Goal: Find specific page/section: Find specific page/section

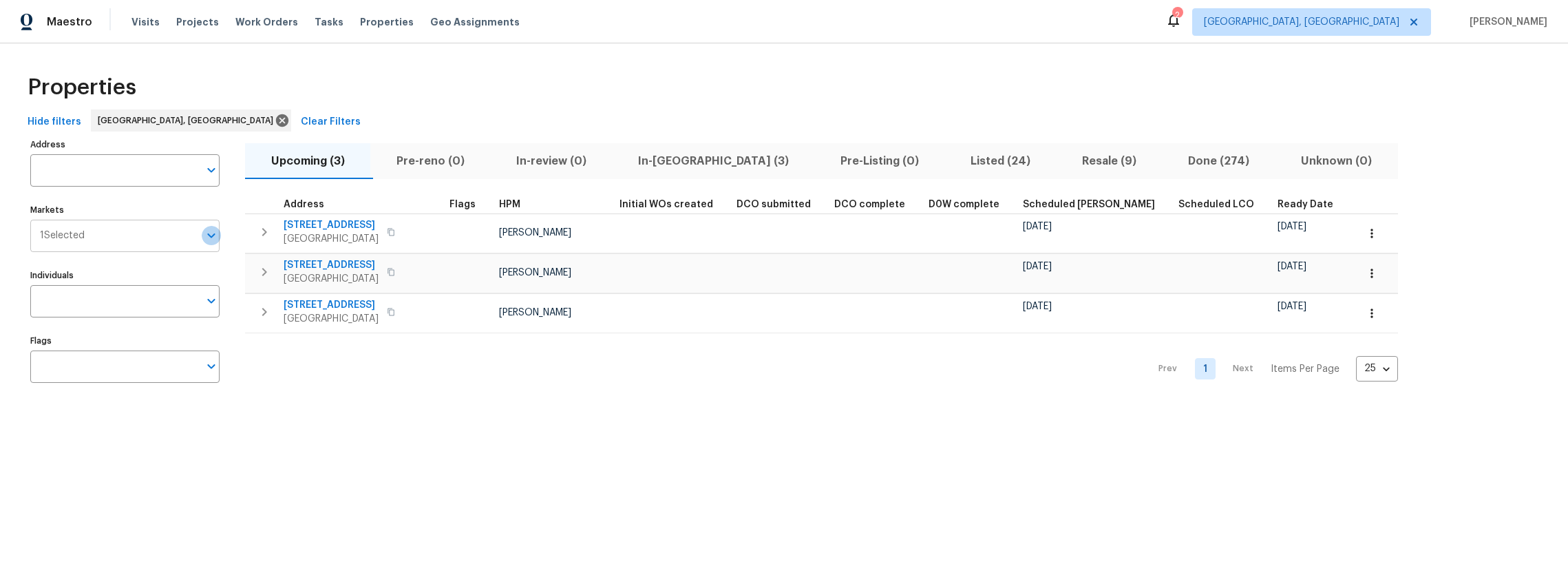
click at [211, 235] on icon "Open" at bounding box center [210, 236] width 7 height 5
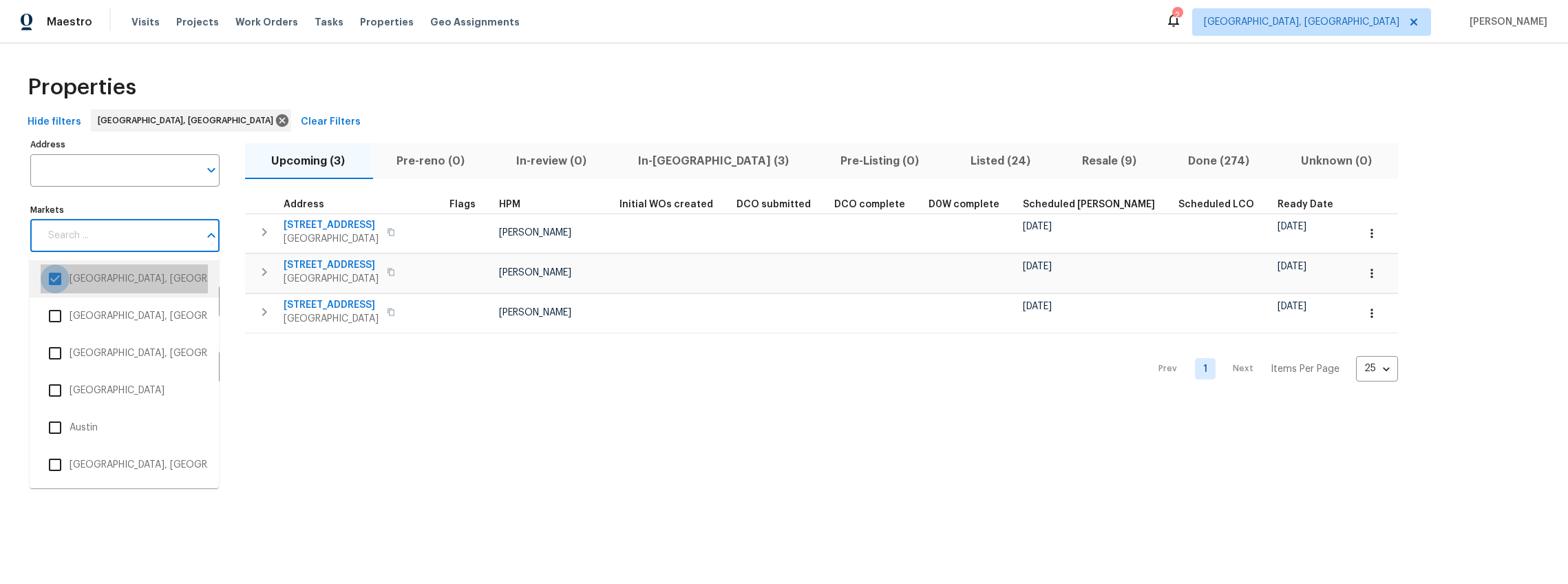
click at [57, 277] on input "checkbox" at bounding box center [55, 279] width 29 height 29
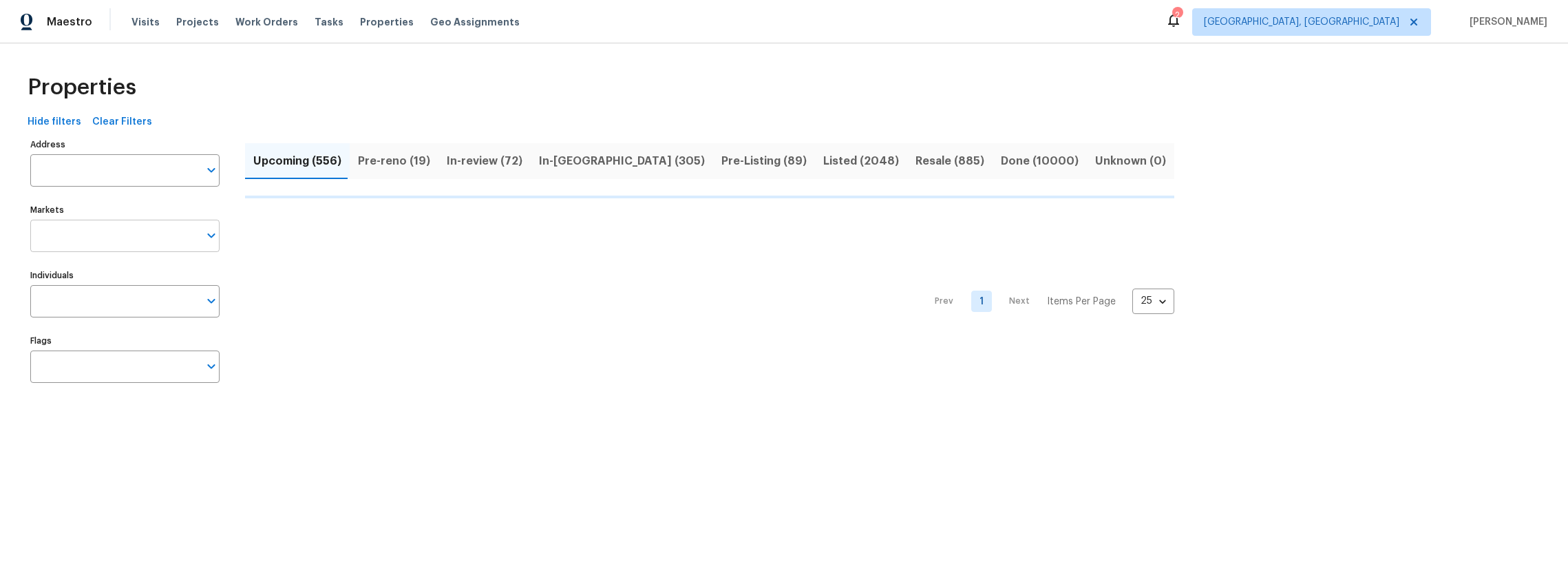
click at [165, 247] on input "Markets" at bounding box center [114, 236] width 169 height 32
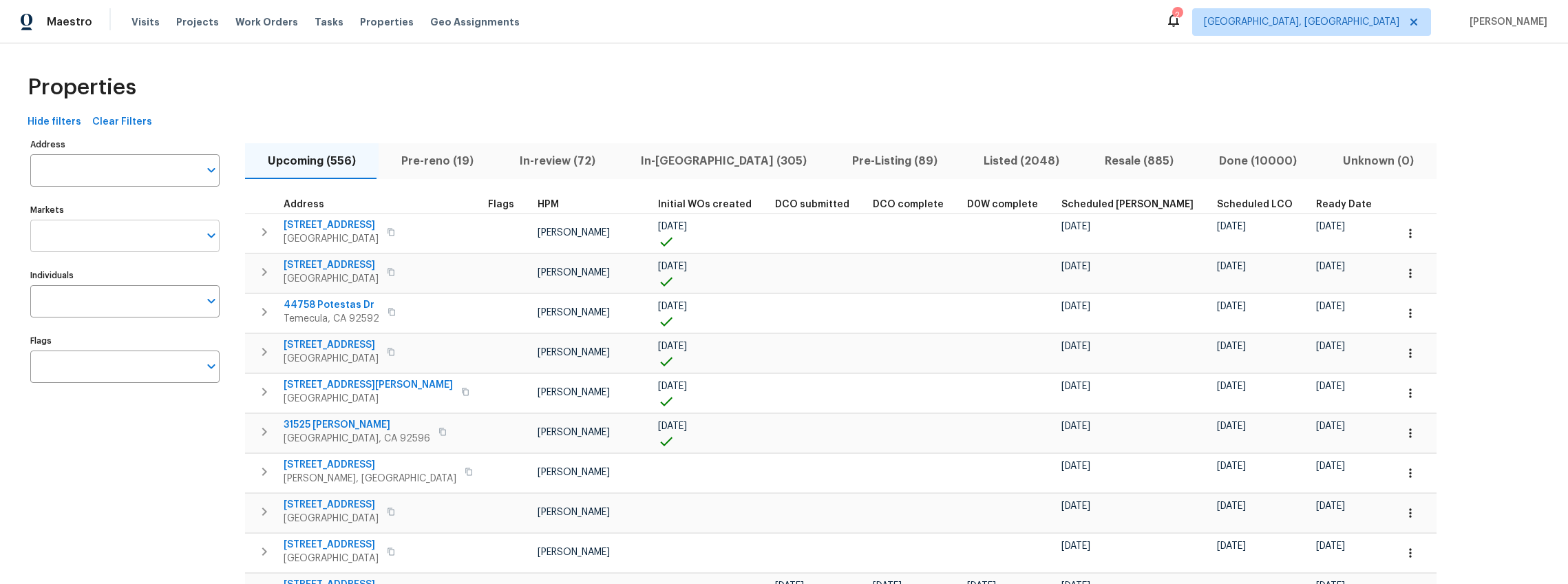
click at [211, 236] on icon "Open" at bounding box center [210, 236] width 7 height 5
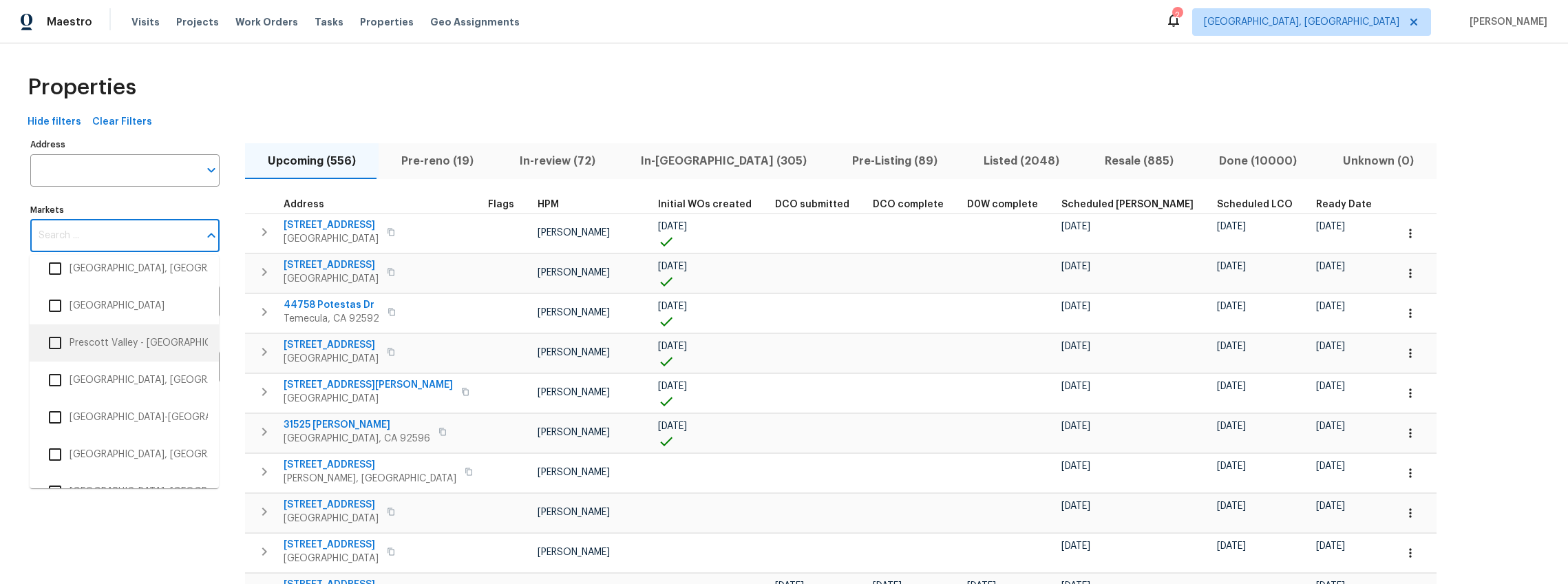
scroll to position [2788, 0]
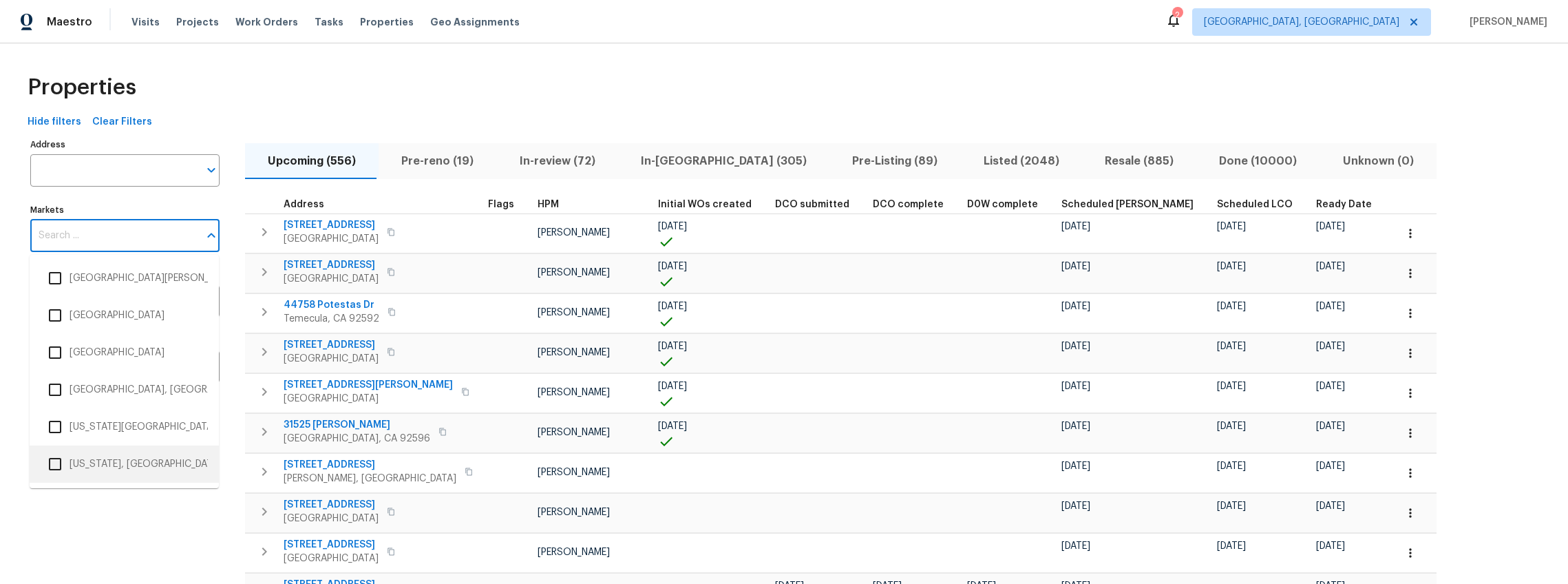
click at [57, 466] on input "checkbox" at bounding box center [55, 464] width 29 height 29
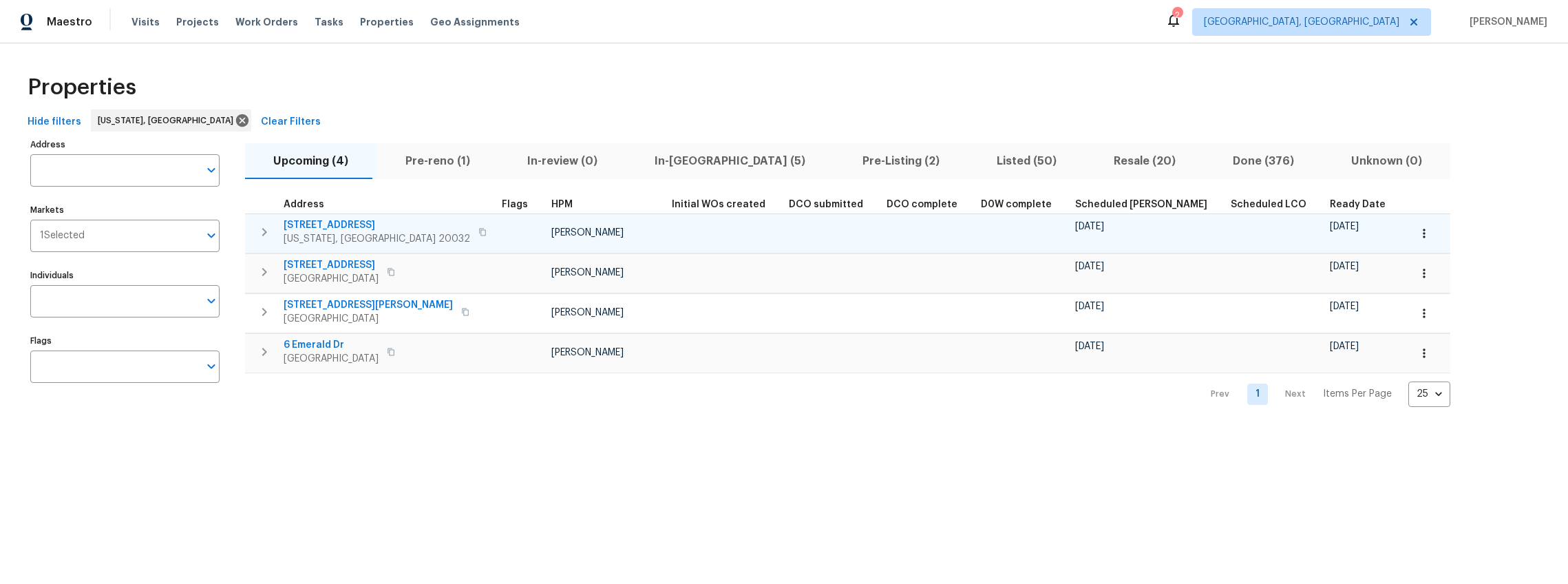
click at [333, 223] on span "[STREET_ADDRESS]" at bounding box center [377, 225] width 187 height 14
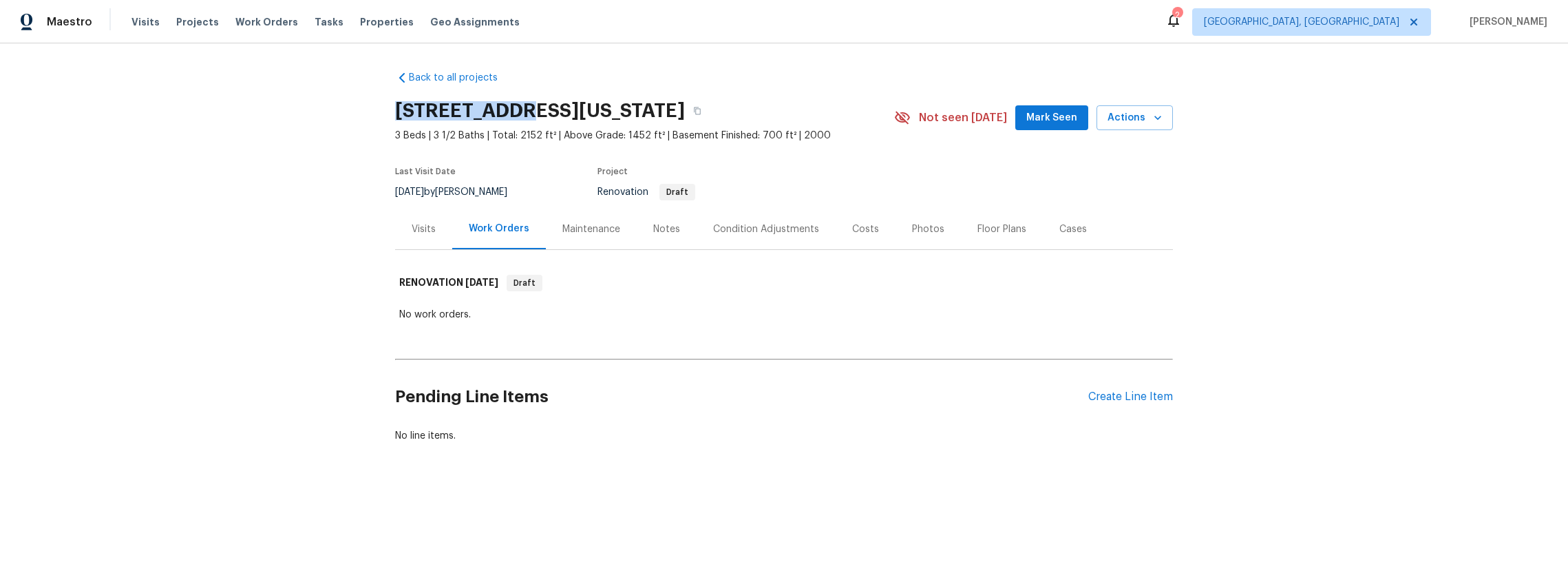
drag, startPoint x: 511, startPoint y: 111, endPoint x: 393, endPoint y: 110, distance: 118.0
click at [393, 110] on div "Back to all projects [STREET_ADDRESS][US_STATE] 3 Beds | 3 1/2 Baths | Total: 2…" at bounding box center [784, 290] width 1568 height 493
copy h2 "[STREET_ADDRESS]"
